Goal: Information Seeking & Learning: Check status

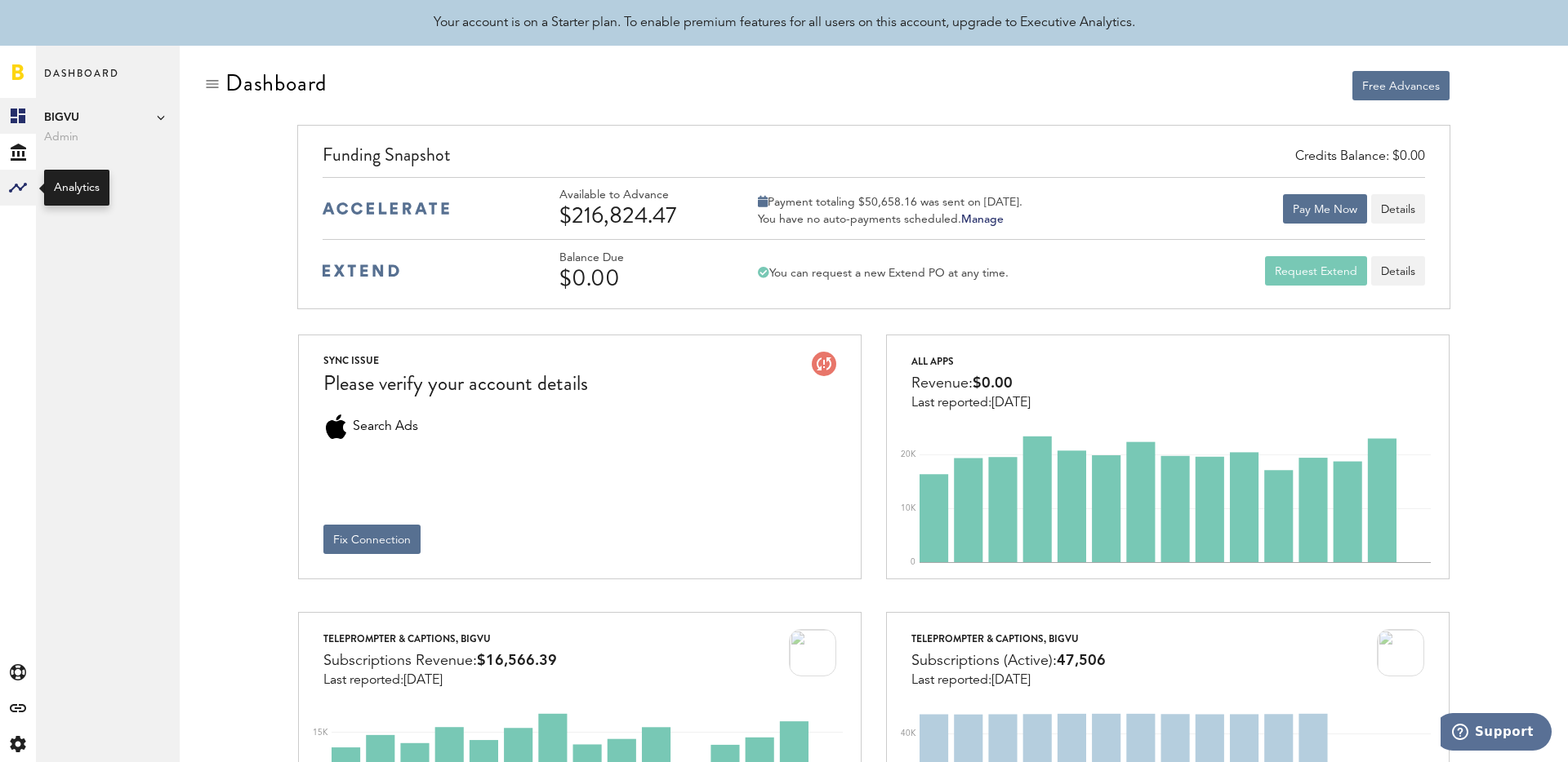
click at [32, 172] on div at bounding box center [18, 188] width 36 height 36
click at [90, 128] on link "Monetization" at bounding box center [108, 115] width 143 height 36
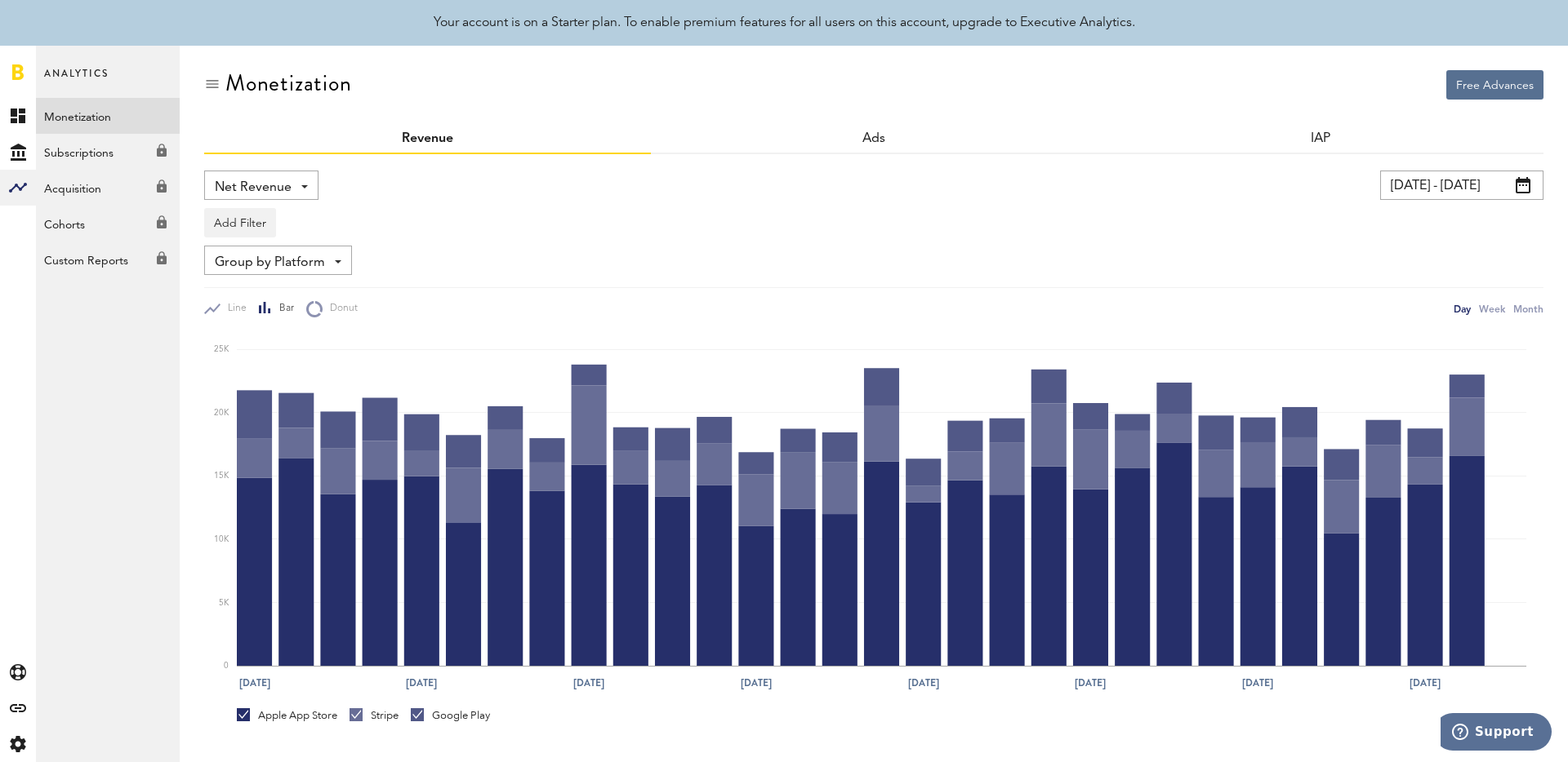
click at [1475, 191] on input "[DATE] - [DATE]" at bounding box center [1462, 185] width 163 height 29
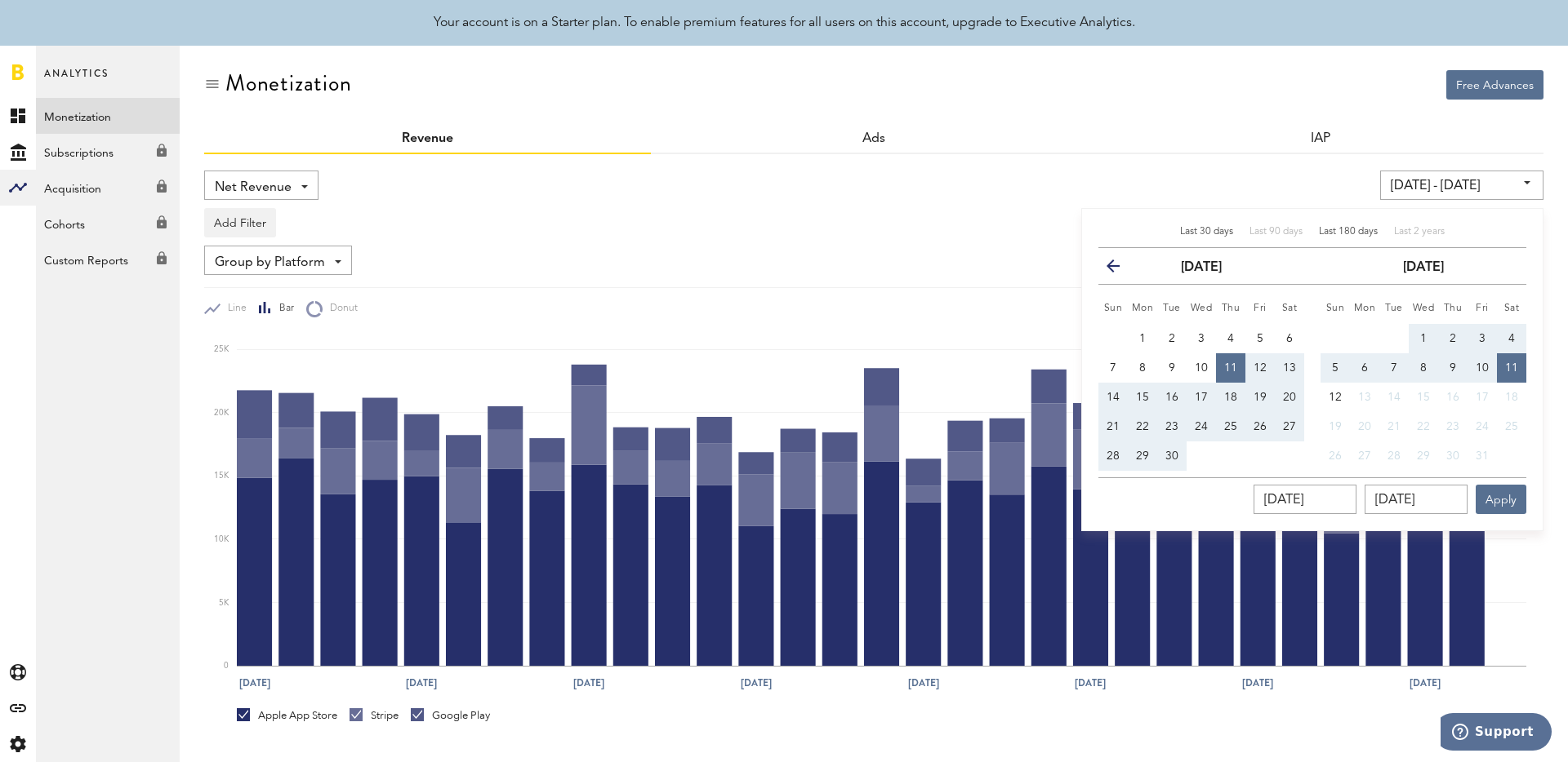
click at [1346, 228] on span "Last 180 days" at bounding box center [1348, 232] width 58 height 10
type input "[DATE] - [DATE]"
type input "[DATE]"
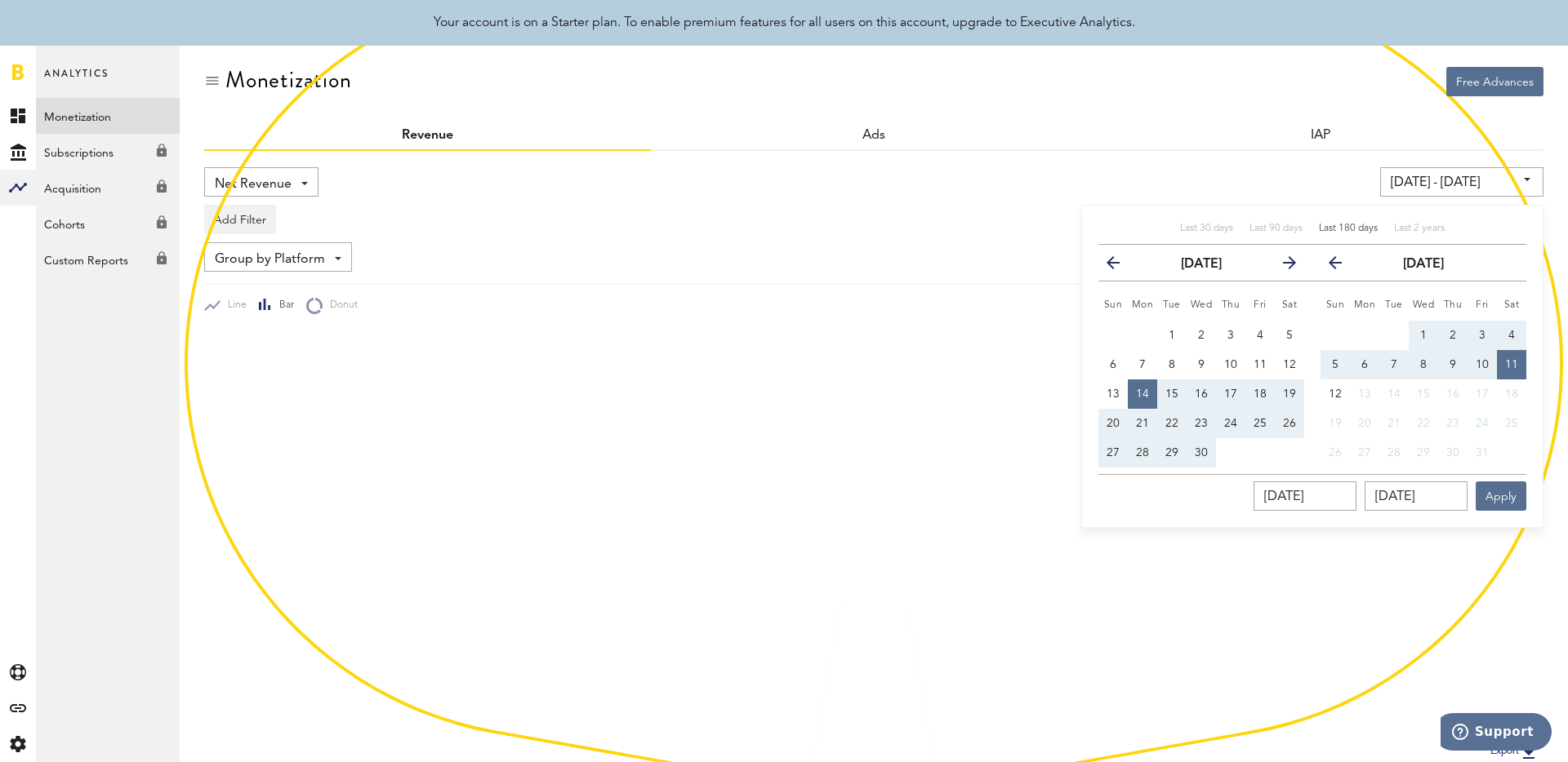
click at [1285, 176] on div "[DATE] - [DATE] Last 30 days Last 90 days Last 180 days Last 2 years previous […" at bounding box center [1196, 182] width 694 height 29
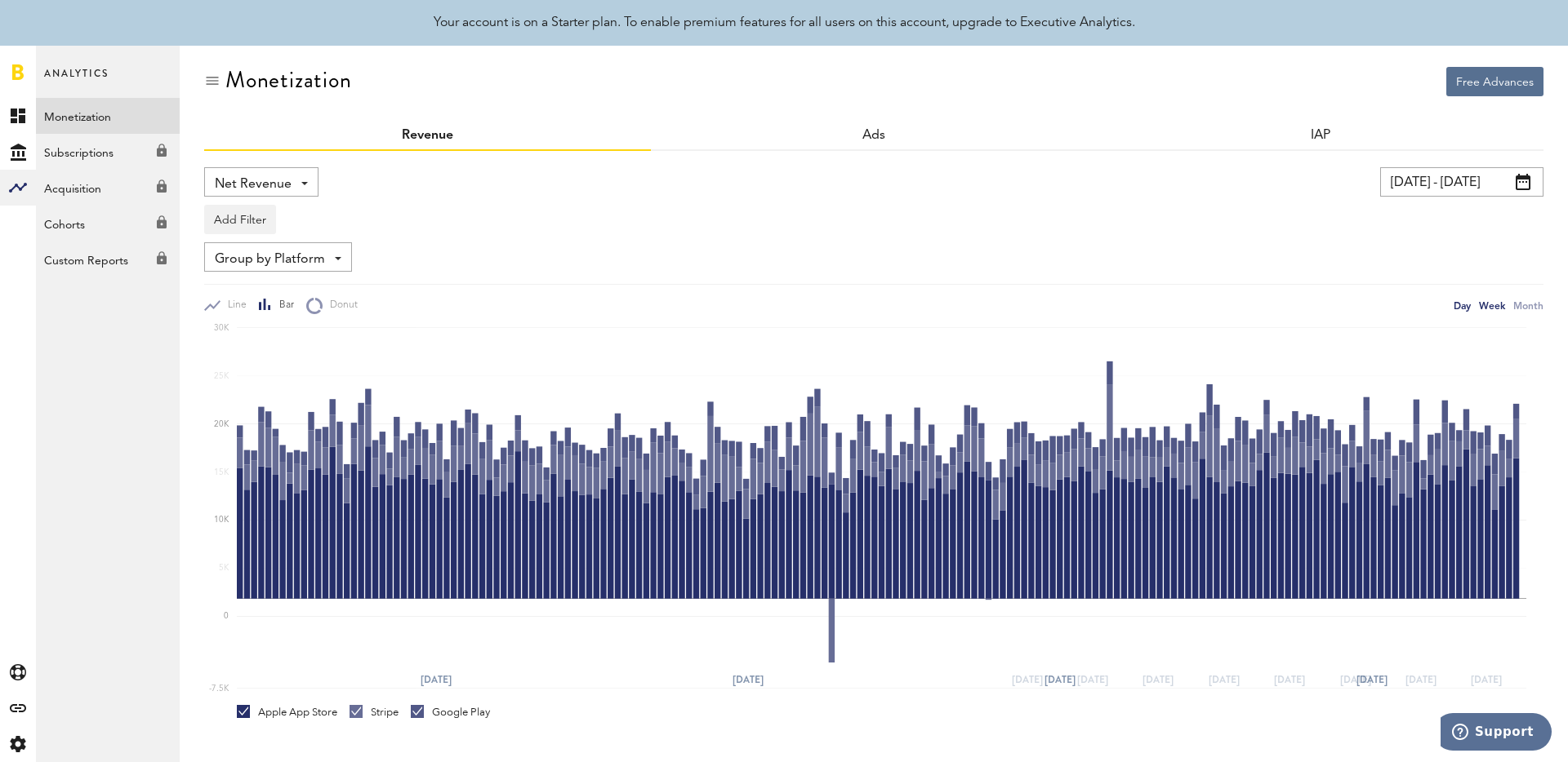
scroll to position [0, 0]
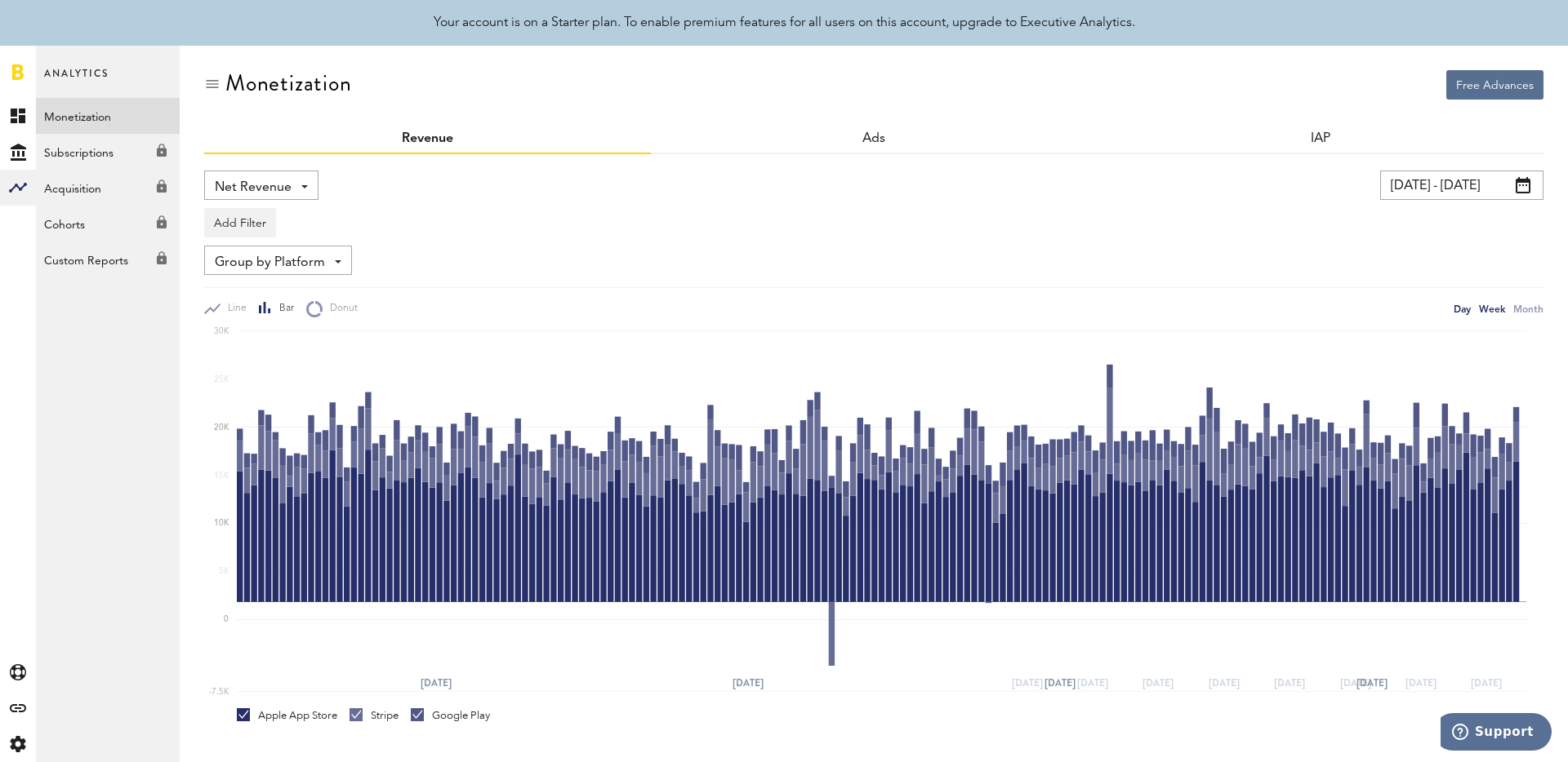
click at [1487, 300] on div "Week" at bounding box center [1491, 308] width 26 height 18
